Goal: Check status: Check status

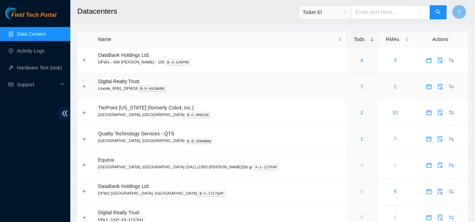
click at [360, 87] on link "5" at bounding box center [361, 87] width 3 height 6
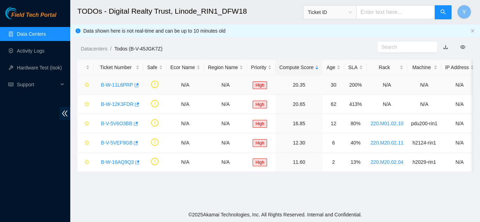
click at [116, 85] on link "B-W-11L6PRP" at bounding box center [117, 85] width 32 height 6
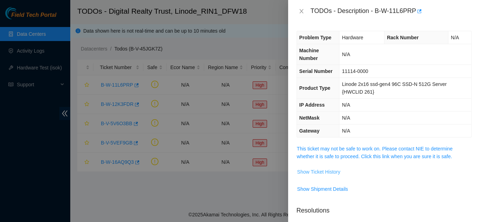
click at [316, 172] on span "Show Ticket History" at bounding box center [318, 172] width 43 height 8
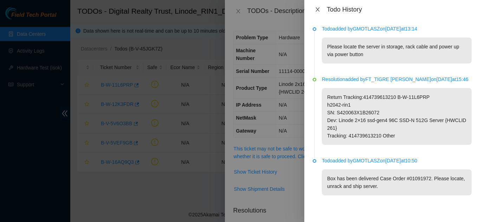
click at [318, 8] on icon "close" at bounding box center [318, 10] width 6 height 6
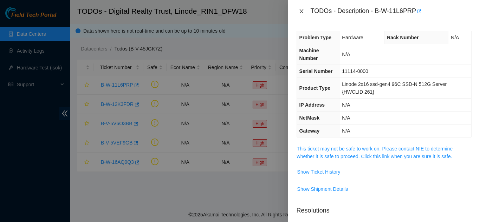
click at [300, 11] on icon "close" at bounding box center [302, 11] width 6 height 6
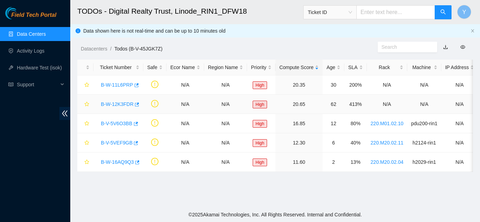
click at [118, 104] on link "B-W-12K3FDR" at bounding box center [117, 105] width 33 height 6
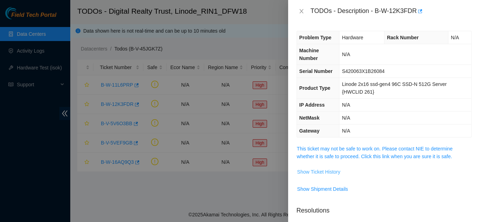
click at [306, 172] on span "Show Ticket History" at bounding box center [318, 172] width 43 height 8
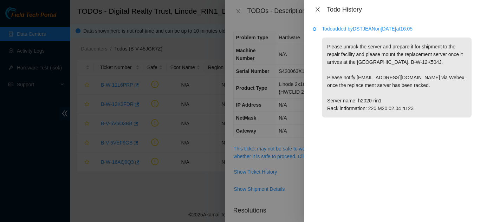
click at [317, 9] on icon "close" at bounding box center [318, 9] width 4 height 4
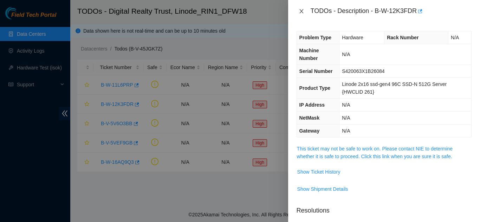
drag, startPoint x: 302, startPoint y: 9, endPoint x: 305, endPoint y: 19, distance: 10.6
click at [302, 9] on icon "close" at bounding box center [302, 11] width 6 height 6
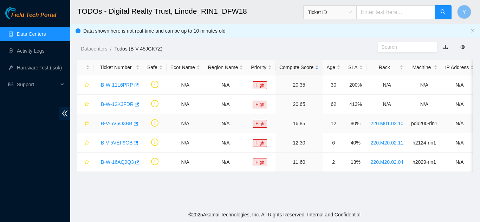
click at [124, 123] on link "B-V-5V6O3BB" at bounding box center [117, 124] width 32 height 6
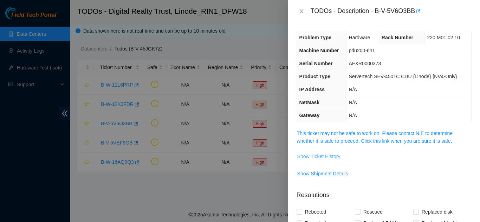
click at [328, 156] on span "Show Ticket History" at bounding box center [318, 157] width 43 height 8
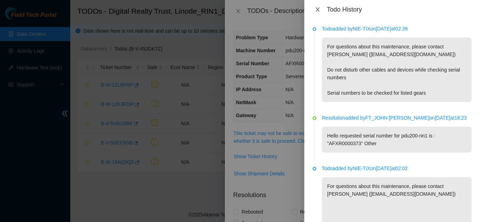
click at [317, 8] on icon "close" at bounding box center [318, 10] width 6 height 6
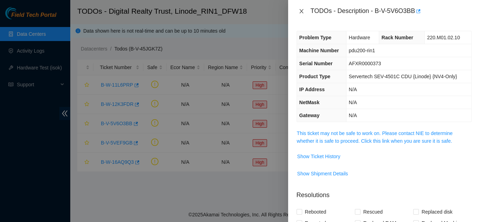
click at [302, 12] on icon "close" at bounding box center [301, 11] width 4 height 4
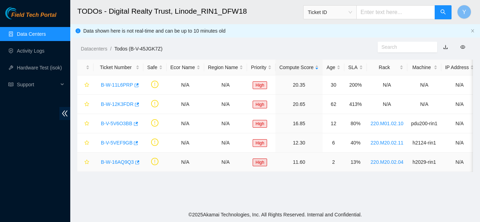
click at [122, 161] on link "B-W-16AQ9Q3" at bounding box center [117, 163] width 33 height 6
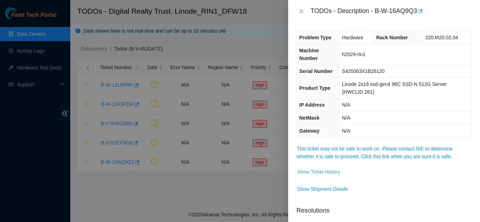
click at [312, 173] on span "Show Ticket History" at bounding box center [318, 172] width 43 height 8
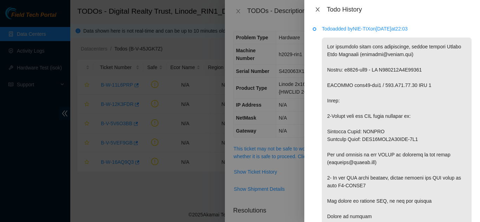
click at [318, 10] on icon "close" at bounding box center [318, 9] width 4 height 4
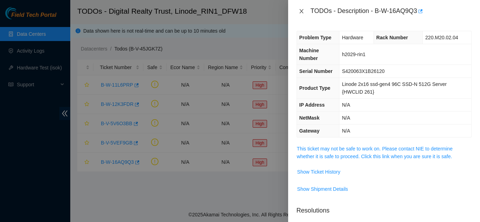
click at [302, 13] on icon "close" at bounding box center [302, 11] width 6 height 6
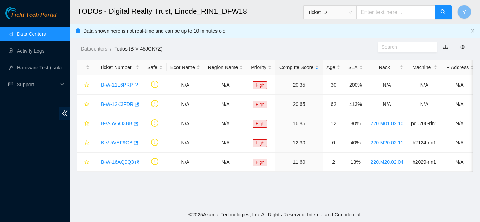
click at [41, 34] on link "Data Centers" at bounding box center [31, 34] width 29 height 6
